Goal: Transaction & Acquisition: Purchase product/service

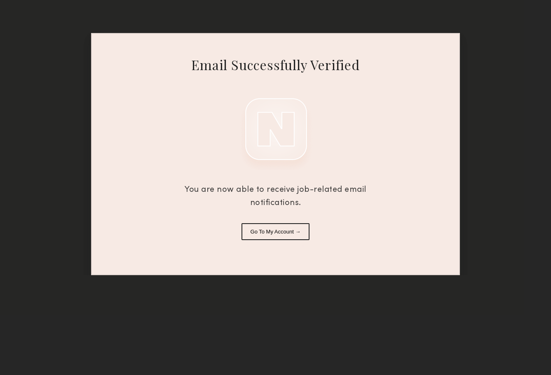
click at [278, 221] on div "Email Successfully Verified You are now able to receive job-related email notif…" at bounding box center [275, 154] width 369 height 242
click at [277, 232] on button "Go To My Account →" at bounding box center [276, 231] width 68 height 17
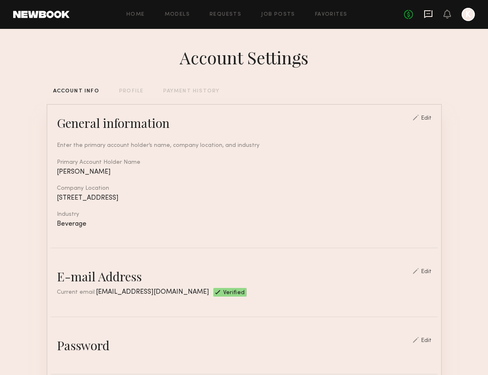
click at [428, 11] on icon at bounding box center [429, 14] width 8 height 8
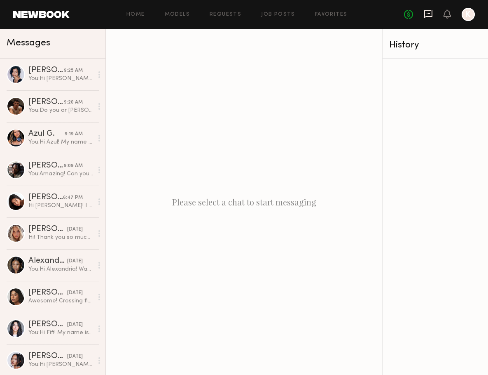
click at [427, 14] on icon at bounding box center [428, 13] width 9 height 9
click at [172, 13] on link "Models" at bounding box center [177, 14] width 25 height 5
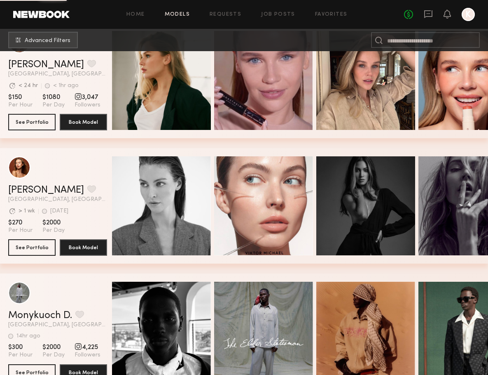
scroll to position [1335, 0]
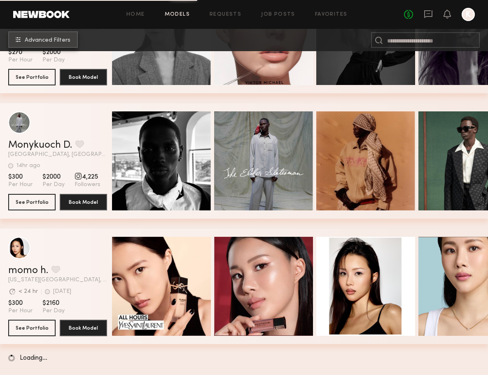
click at [58, 38] on span "Advanced Filters" at bounding box center [48, 41] width 46 height 6
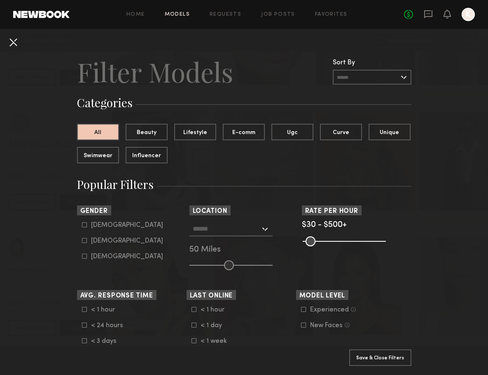
click at [18, 40] on button at bounding box center [13, 41] width 13 height 13
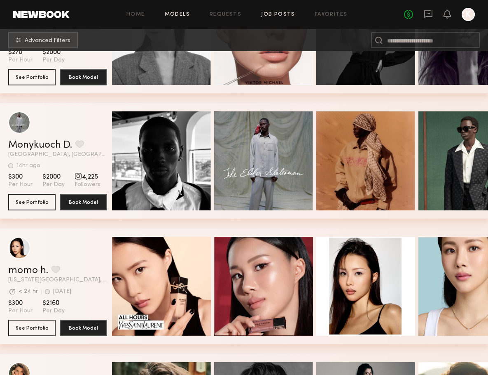
click at [282, 12] on link "Job Posts" at bounding box center [278, 14] width 34 height 5
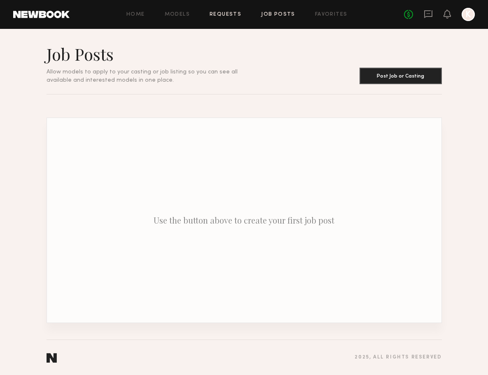
click at [238, 14] on link "Requests" at bounding box center [226, 14] width 32 height 5
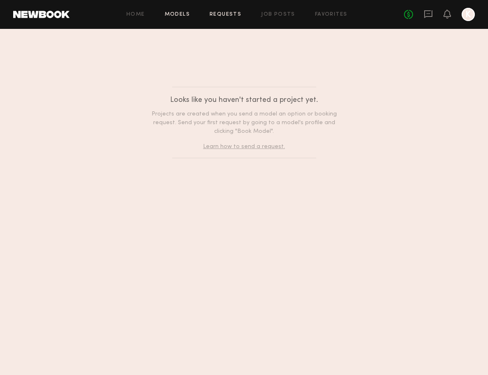
click at [180, 13] on link "Models" at bounding box center [177, 14] width 25 height 5
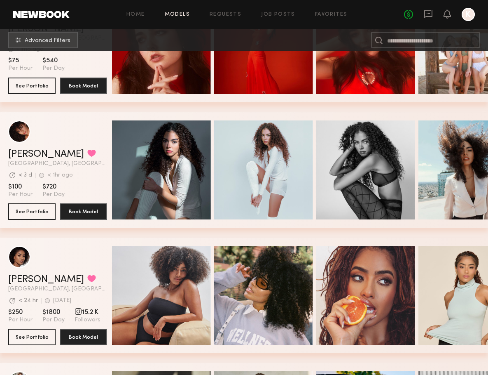
scroll to position [2204, 0]
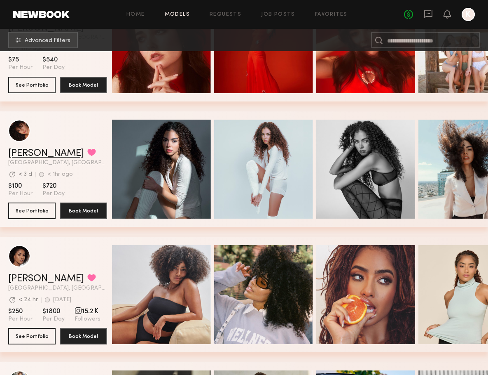
click at [31, 153] on link "Ágatha F." at bounding box center [46, 153] width 76 height 10
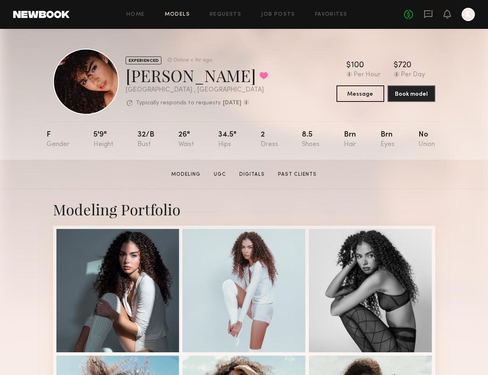
click at [178, 14] on link "Models" at bounding box center [177, 14] width 25 height 5
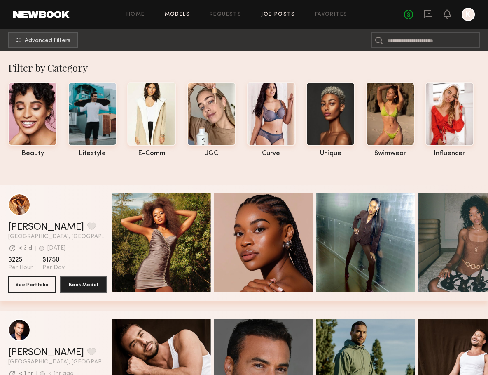
click at [284, 12] on link "Job Posts" at bounding box center [278, 14] width 34 height 5
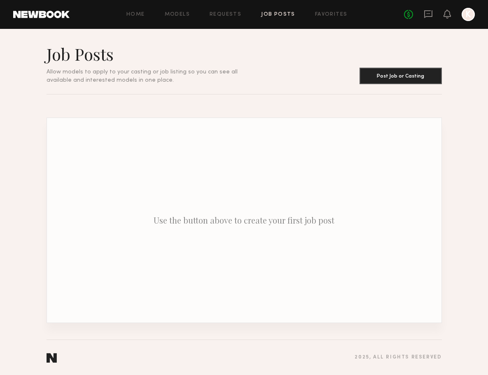
click at [175, 11] on div "Home Models Requests Job Posts Favorites Sign Out No fees up to $5,000 K" at bounding box center [273, 14] width 406 height 13
click at [175, 16] on link "Models" at bounding box center [177, 14] width 25 height 5
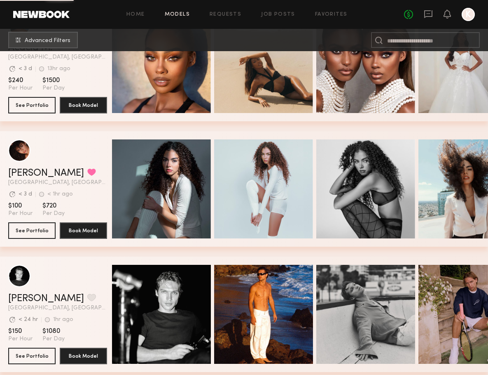
scroll to position [77, 0]
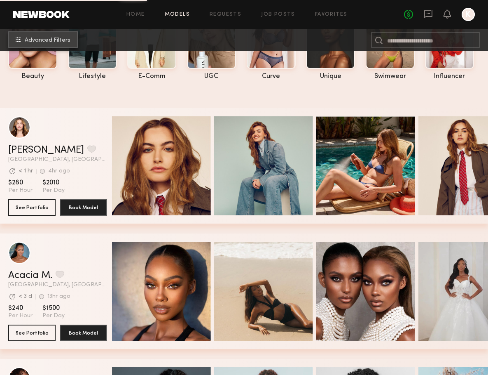
click at [67, 36] on button "Advanced Filters" at bounding box center [43, 39] width 70 height 16
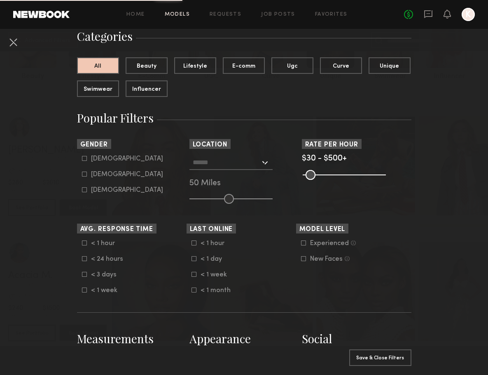
scroll to position [115, 0]
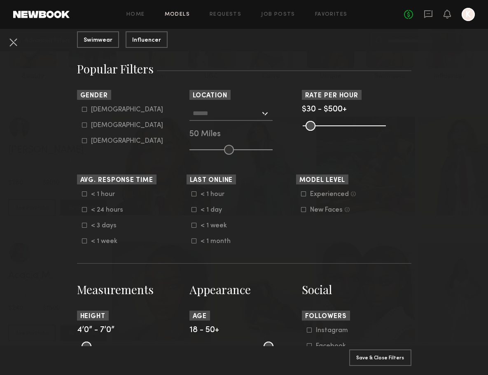
click at [103, 127] on div "Female" at bounding box center [127, 125] width 72 height 5
type input "**"
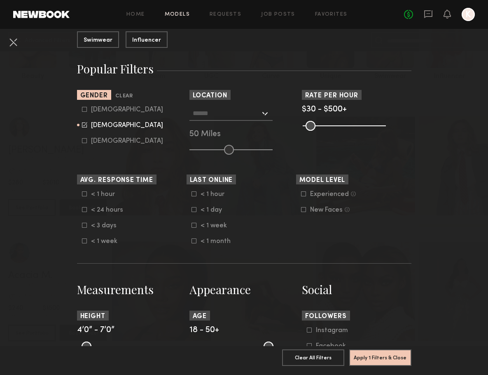
click at [264, 118] on div at bounding box center [231, 113] width 83 height 15
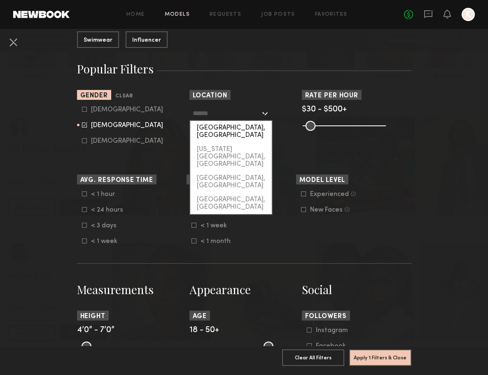
click at [246, 129] on div "[GEOGRAPHIC_DATA], [GEOGRAPHIC_DATA]" at bounding box center [231, 131] width 82 height 21
type input "**********"
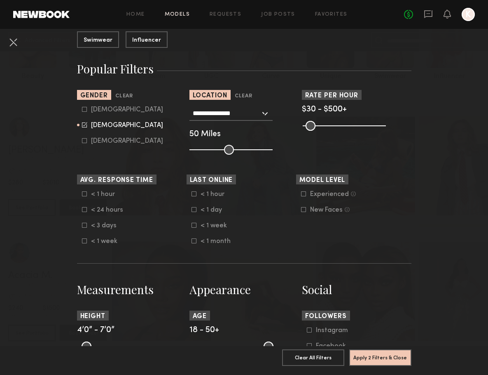
click at [171, 168] on form "**********" at bounding box center [244, 351] width 335 height 822
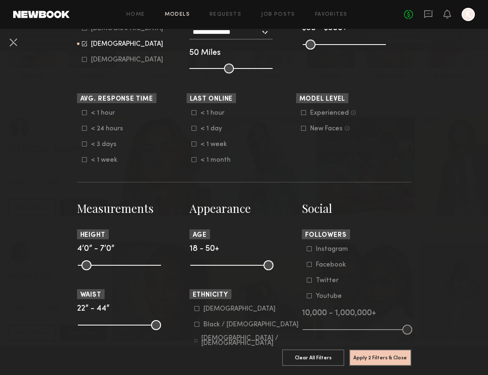
scroll to position [268, 0]
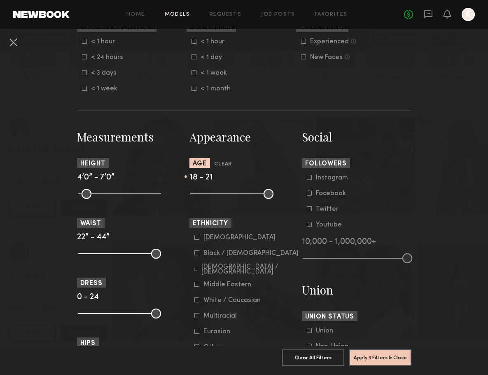
drag, startPoint x: 267, startPoint y: 195, endPoint x: 202, endPoint y: 193, distance: 65.1
type input "**"
click at [202, 194] on input "range" at bounding box center [231, 194] width 83 height 10
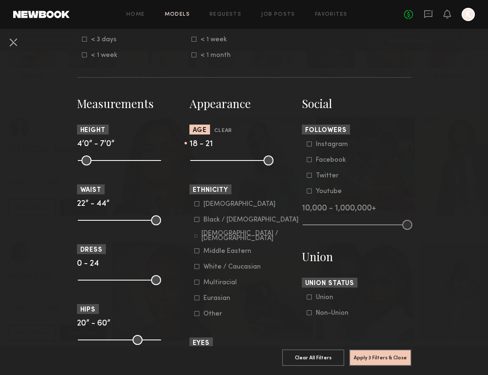
scroll to position [320, 0]
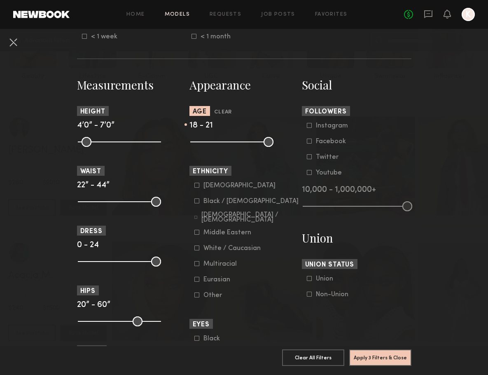
click at [208, 187] on div "Asian" at bounding box center [240, 185] width 72 height 5
click at [197, 265] on icon at bounding box center [197, 263] width 5 height 5
click at [242, 221] on div "Hispanic / Latino" at bounding box center [250, 217] width 97 height 10
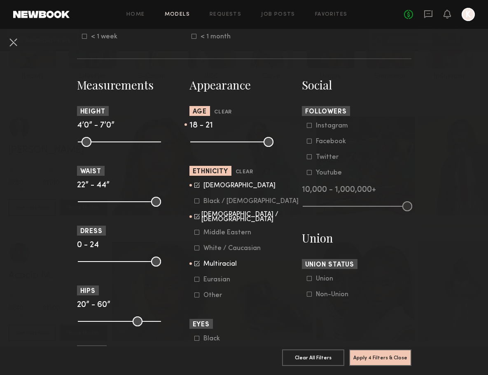
scroll to position [343, 0]
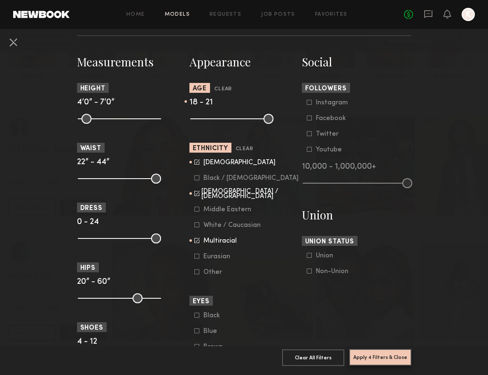
click at [389, 357] on button "Apply 4 Filters & Close" at bounding box center [381, 357] width 62 height 16
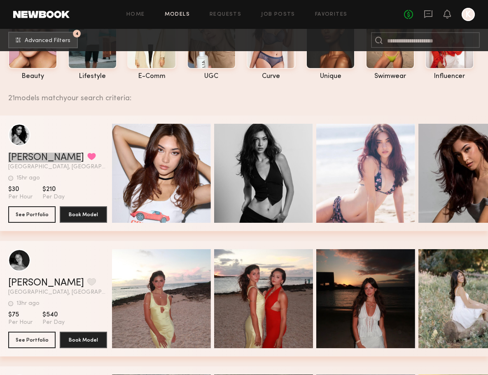
drag, startPoint x: 46, startPoint y: 157, endPoint x: 198, endPoint y: 5, distance: 214.5
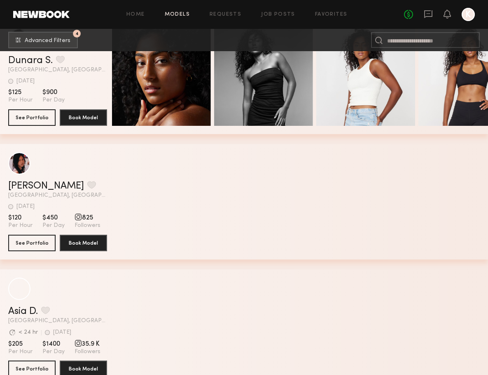
scroll to position [597, 0]
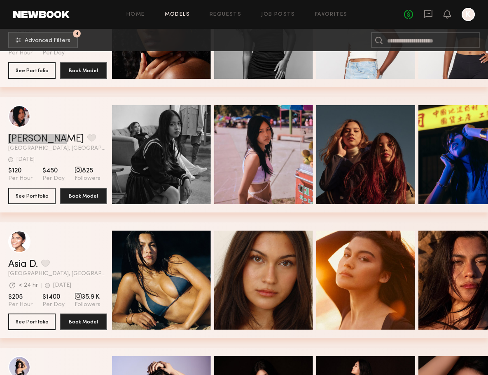
drag, startPoint x: 23, startPoint y: 140, endPoint x: 237, endPoint y: 0, distance: 254.9
click at [0, 0] on nb-browse-layout "Home Models Requests Job Posts Favorites Sign Out No fees up to $5,000 K 4 Adva…" at bounding box center [244, 251] width 488 height 1696
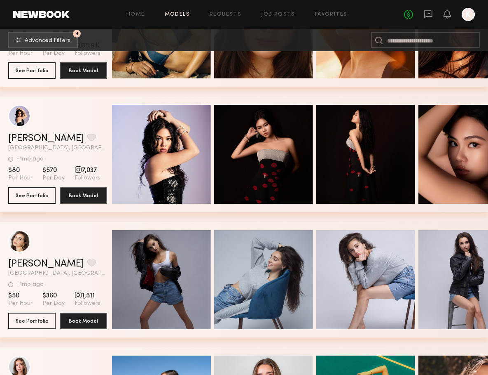
scroll to position [863, 0]
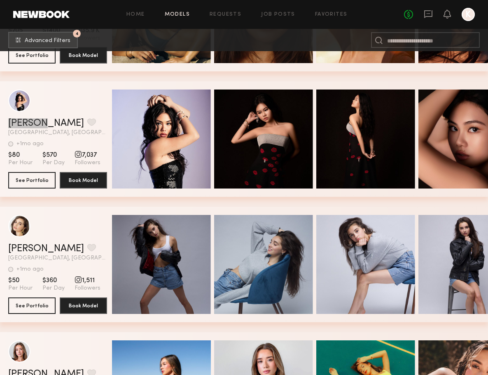
drag, startPoint x: 28, startPoint y: 123, endPoint x: 303, endPoint y: 5, distance: 298.9
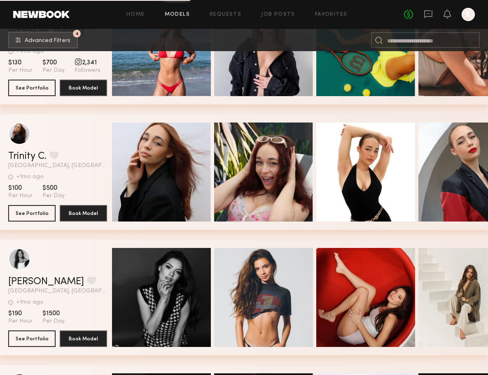
scroll to position [1340, 0]
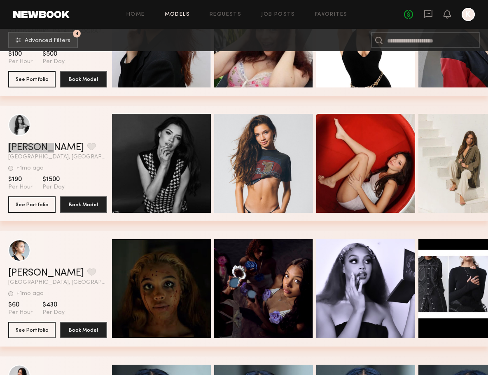
drag, startPoint x: 16, startPoint y: 148, endPoint x: 174, endPoint y: 1, distance: 215.8
click at [0, 0] on nb-browse-layout "Home Models Requests Job Posts Favorites Sign Out No fees up to $5,000 K 4 Adva…" at bounding box center [244, 143] width 488 height 2966
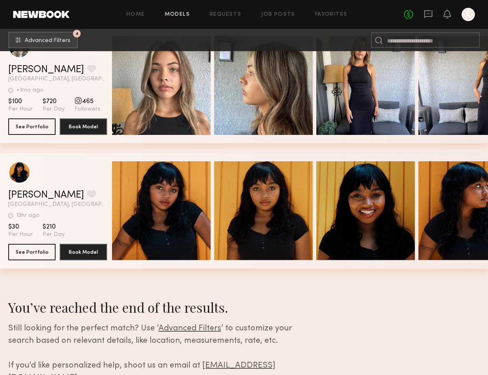
scroll to position [2442, 0]
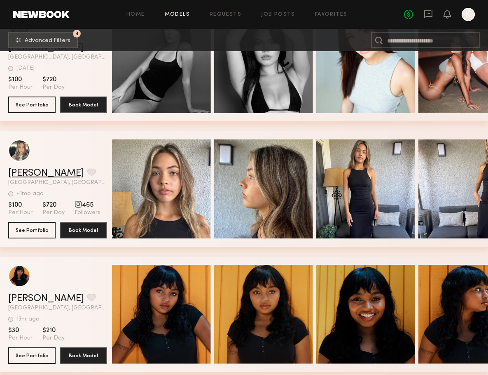
click at [36, 174] on link "[PERSON_NAME]" at bounding box center [46, 173] width 76 height 10
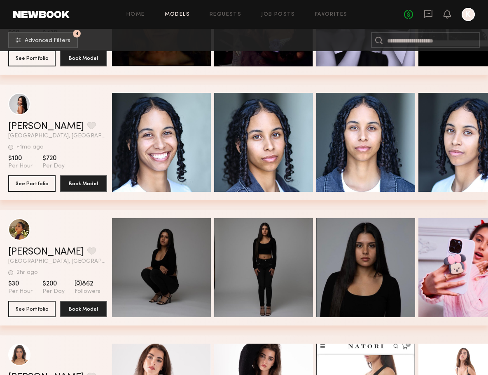
scroll to position [1576, 0]
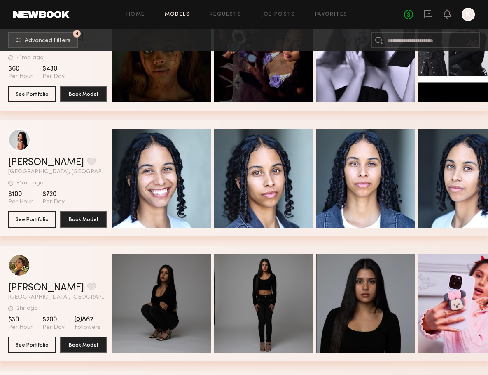
click at [423, 21] on div "No fees up to $5,000 K" at bounding box center [439, 14] width 71 height 13
click at [432, 13] on icon at bounding box center [429, 14] width 8 height 8
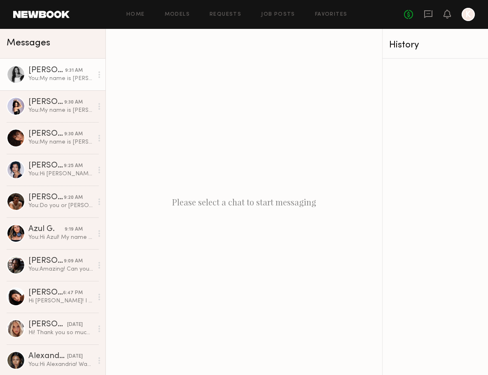
click at [40, 76] on div "You: My name is Kayla Selenski and I am a Producer for Monster Energy and Bang …" at bounding box center [60, 79] width 65 height 8
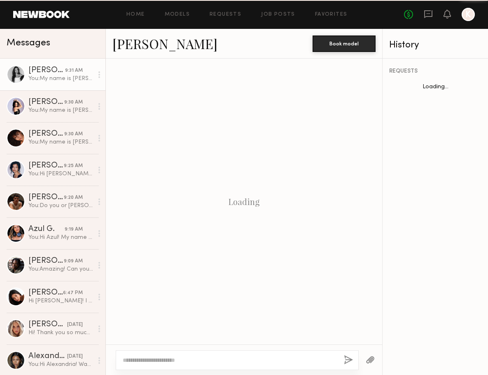
scroll to position [364, 0]
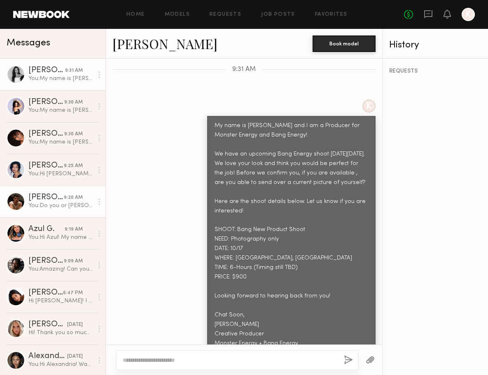
click at [35, 210] on link "Sterling R. 9:20 AM You: Do you or Brynn know of any other females that would b…" at bounding box center [53, 201] width 106 height 32
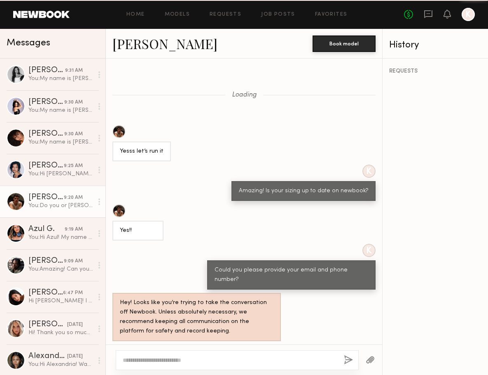
scroll to position [404, 0]
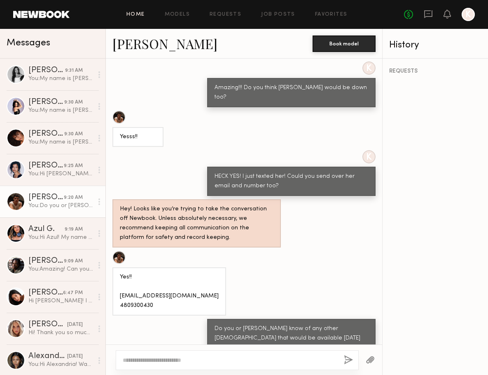
click at [145, 13] on link "Home" at bounding box center [136, 14] width 19 height 5
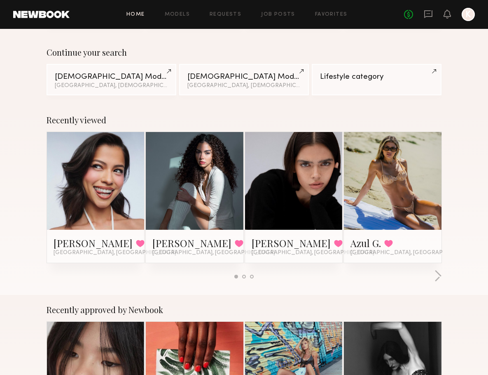
scroll to position [89, 0]
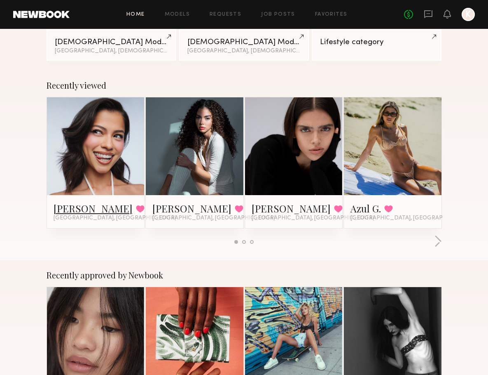
click at [71, 204] on link "Vallerie K." at bounding box center [93, 208] width 79 height 13
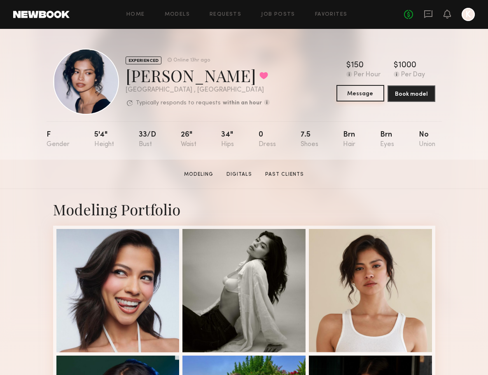
click at [372, 94] on button "Message" at bounding box center [361, 93] width 48 height 16
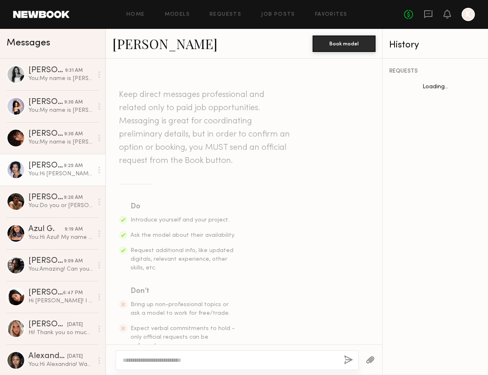
scroll to position [383, 0]
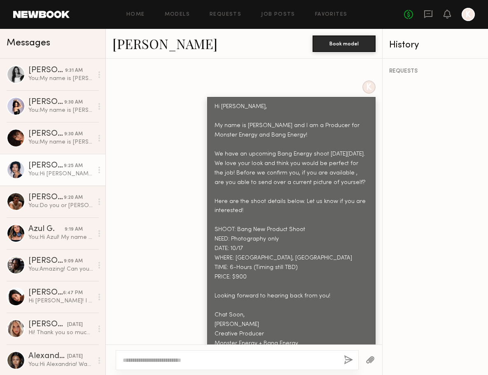
click at [174, 108] on div "K Hi Vallerie, My name is Kayla Selenski and I am a Producer for Monster Energy…" at bounding box center [244, 216] width 277 height 273
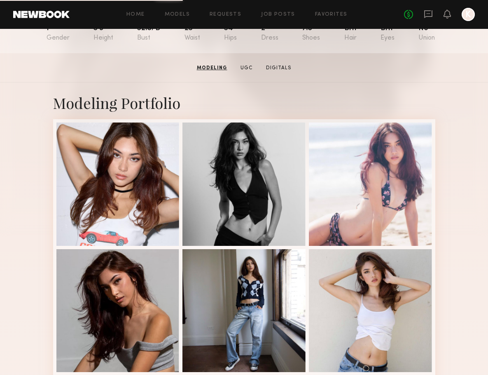
scroll to position [53, 0]
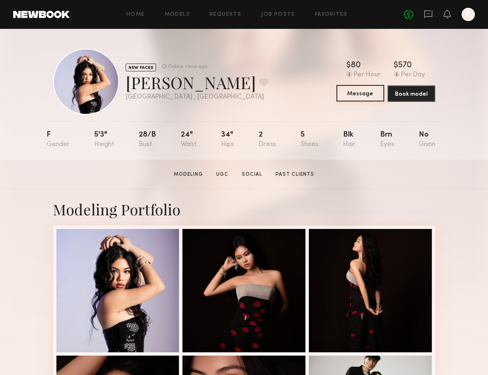
click at [366, 85] on button "Message" at bounding box center [361, 93] width 48 height 16
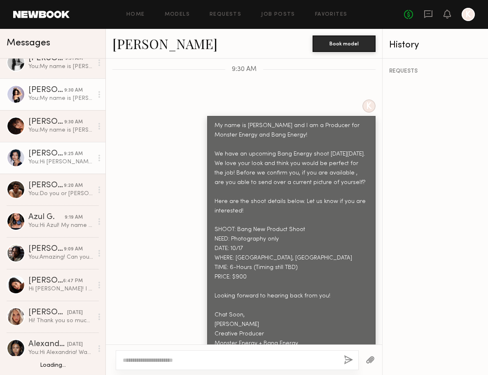
scroll to position [20, 0]
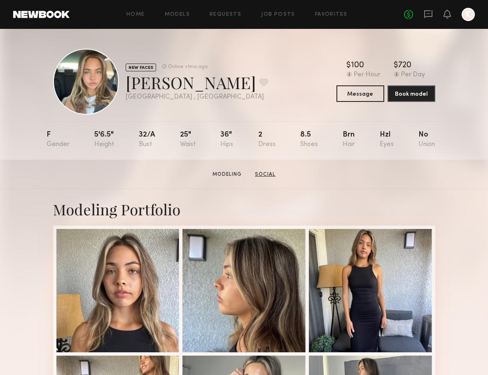
click at [268, 173] on link "Social" at bounding box center [265, 174] width 27 height 7
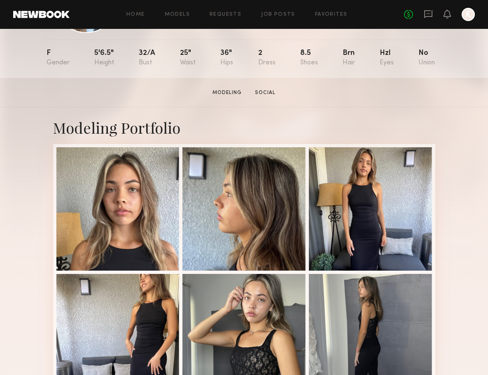
scroll to position [149, 0]
